Goal: Task Accomplishment & Management: Use online tool/utility

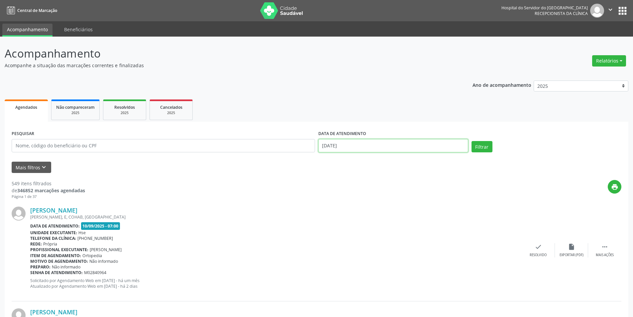
click at [343, 146] on body "Central de Marcação Hospital do Servidor do [GEOGRAPHIC_DATA] Recepcionista da …" at bounding box center [316, 158] width 633 height 317
click at [329, 146] on input "text" at bounding box center [393, 145] width 150 height 13
click at [610, 61] on button "Relatórios" at bounding box center [609, 60] width 34 height 11
click at [577, 78] on link "Agendamentos" at bounding box center [590, 74] width 71 height 9
select select "8"
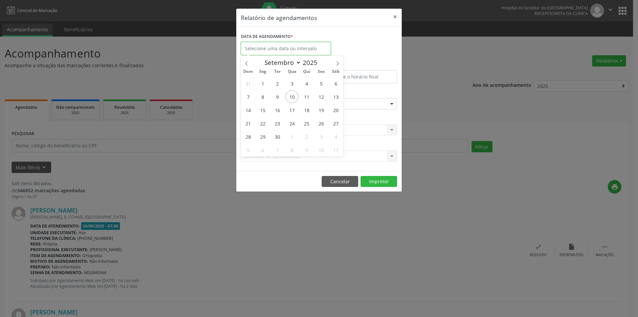
click at [288, 45] on input "text" at bounding box center [286, 48] width 90 height 13
click at [292, 95] on span "10" at bounding box center [291, 96] width 13 height 13
type input "[DATE]"
click at [292, 95] on span "10" at bounding box center [291, 96] width 13 height 13
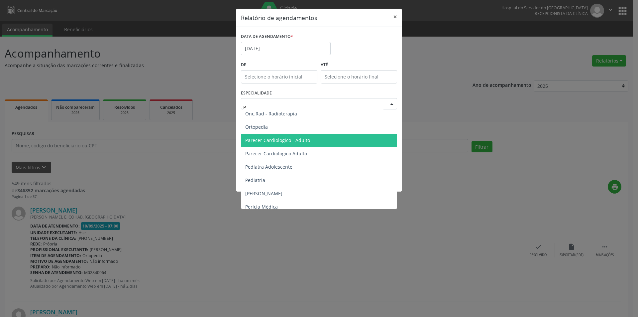
scroll to position [399, 0]
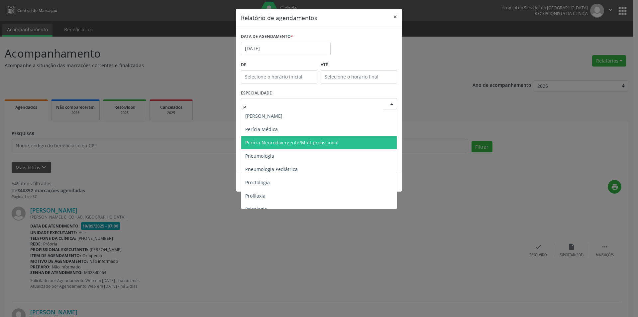
click at [302, 139] on span "Perícia Neurodivergente/Multiprofissional" at bounding box center [291, 142] width 93 height 6
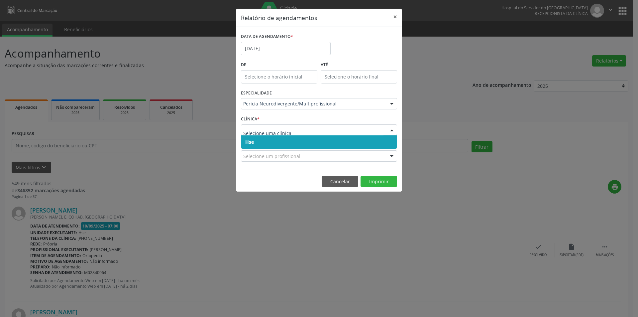
click at [253, 138] on span "Hse" at bounding box center [319, 141] width 156 height 13
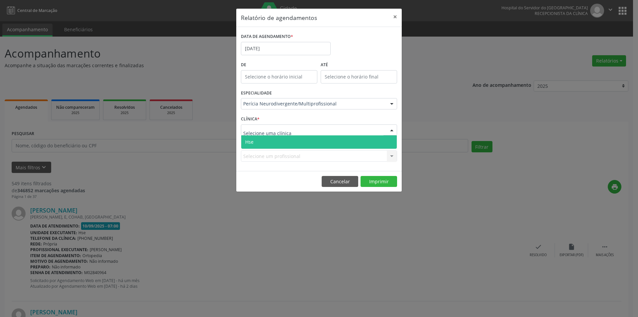
click at [257, 137] on span "Hse" at bounding box center [319, 141] width 156 height 13
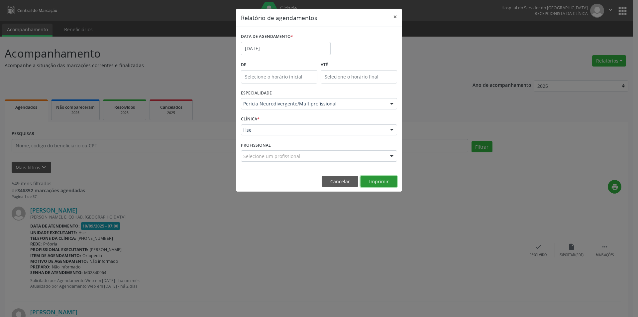
click at [392, 183] on button "Imprimir" at bounding box center [379, 181] width 37 height 11
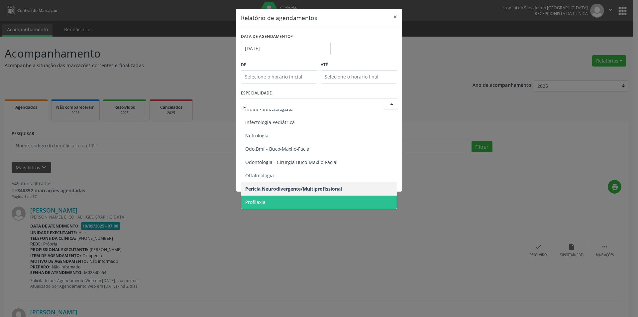
scroll to position [100, 0]
type input "FI"
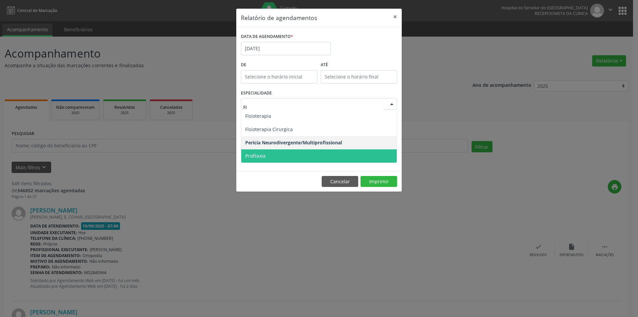
scroll to position [0, 0]
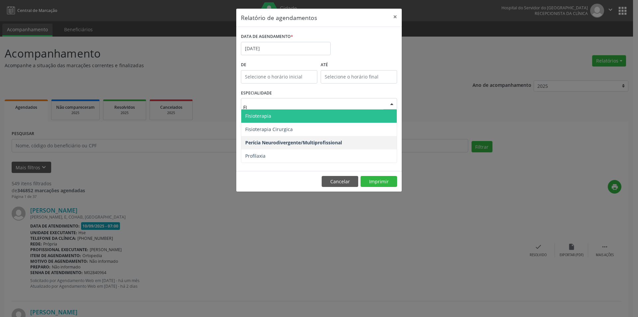
click at [265, 116] on span "Fisioterapia" at bounding box center [258, 116] width 26 height 6
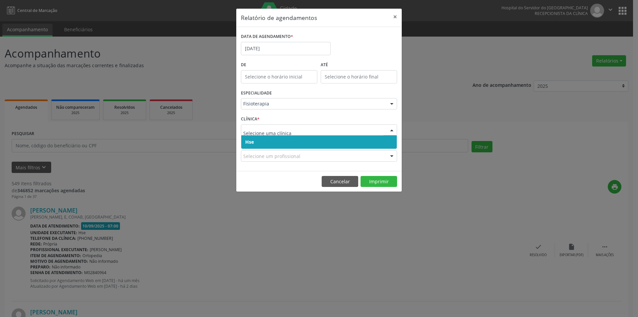
click at [249, 140] on span "Hse" at bounding box center [249, 142] width 9 height 6
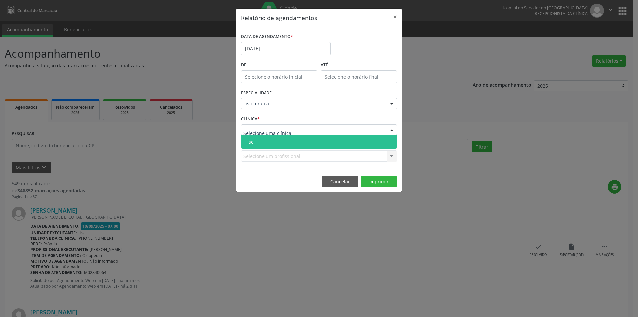
click at [251, 137] on span "Hse" at bounding box center [319, 141] width 156 height 13
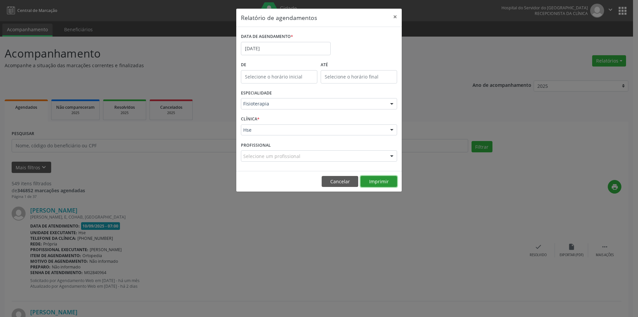
click at [381, 183] on button "Imprimir" at bounding box center [379, 181] width 37 height 11
